Goal: Contribute content

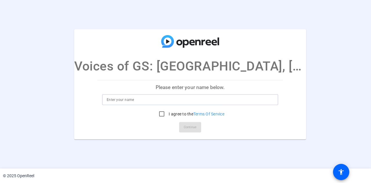
click at [192, 100] on input at bounding box center [190, 99] width 167 height 7
type input "Mark McNulty"
click at [156, 113] on input "I agree to the Terms Of Service" at bounding box center [162, 114] width 12 height 12
checkbox input "true"
click at [187, 130] on span "Continue" at bounding box center [190, 127] width 13 height 9
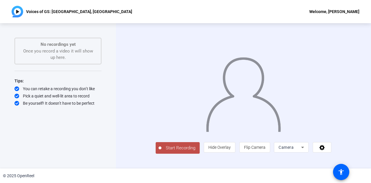
click at [165, 151] on span "Start Recording" at bounding box center [181, 148] width 38 height 7
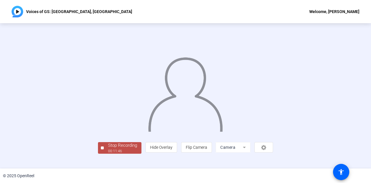
scroll to position [29, 0]
click at [108, 154] on div "00:11:47" at bounding box center [122, 151] width 29 height 5
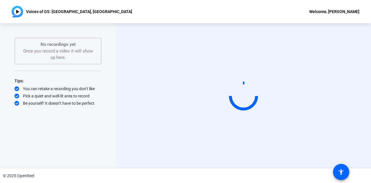
click at [359, 47] on div "Start Recording" at bounding box center [243, 95] width 255 height 145
click at [301, 173] on div "© 2025 OpenReel" at bounding box center [185, 176] width 371 height 15
